Goal: Task Accomplishment & Management: Use online tool/utility

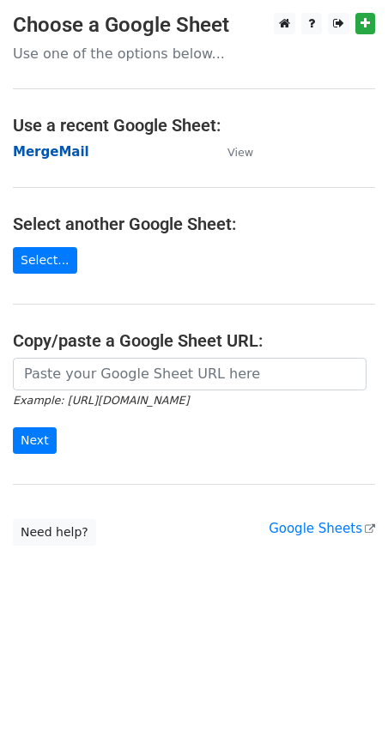
click at [51, 152] on strong "MergeMail" at bounding box center [51, 151] width 76 height 15
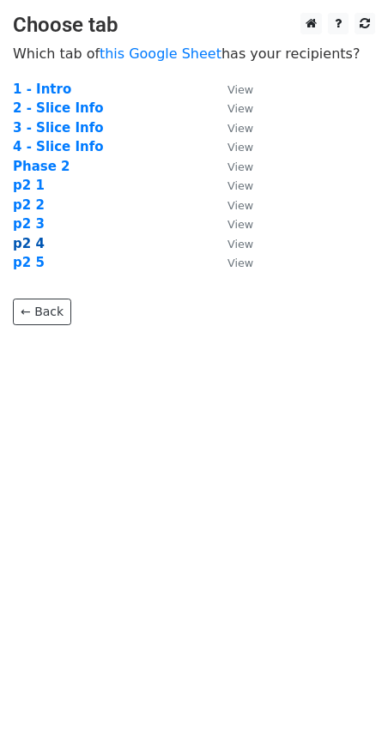
click at [34, 244] on strong "p2 4" at bounding box center [29, 243] width 32 height 15
